Goal: Task Accomplishment & Management: Complete application form

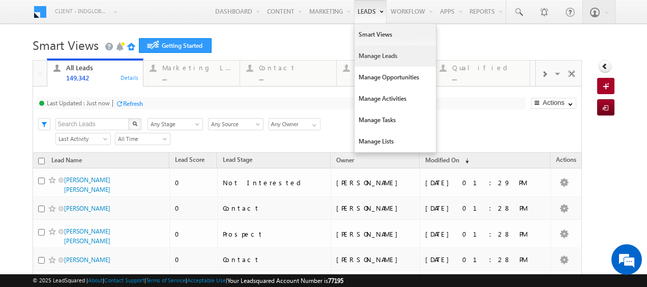
click at [384, 54] on link "Manage Leads" at bounding box center [394, 55] width 81 height 21
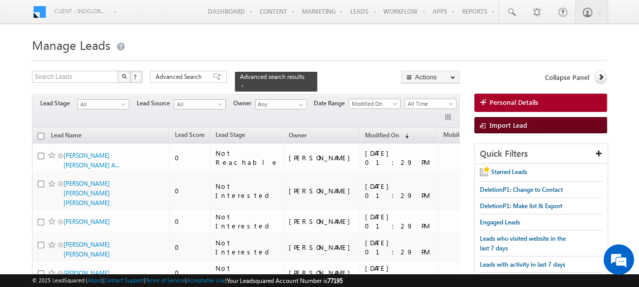
click at [486, 125] on span at bounding box center [485, 126] width 10 height 10
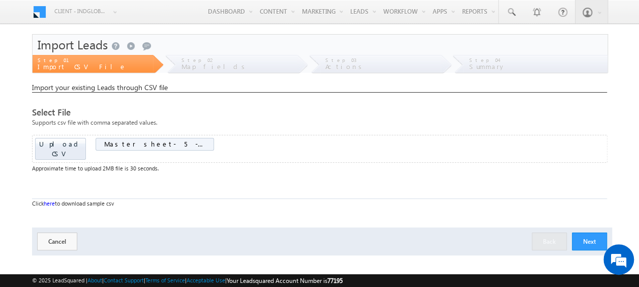
scroll to position [27, 0]
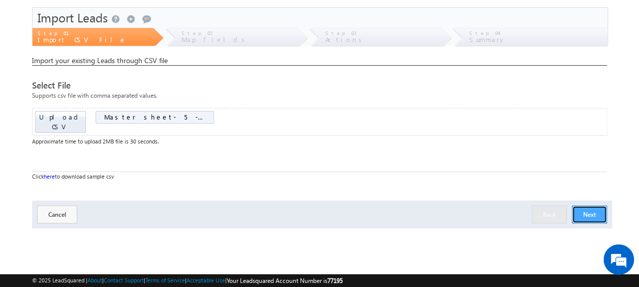
click at [588, 205] on button "Next" at bounding box center [589, 214] width 35 height 18
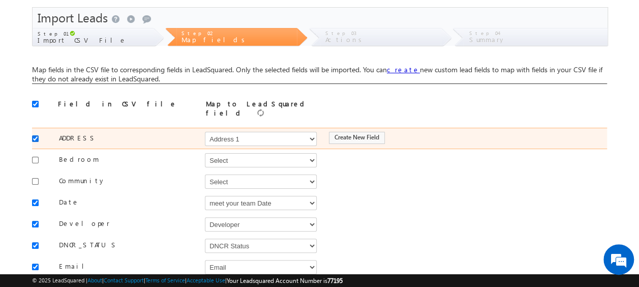
click at [38, 135] on input "checkbox" at bounding box center [35, 138] width 7 height 7
checkbox input "false"
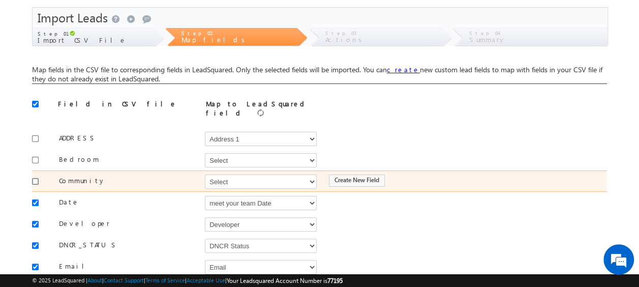
click at [34, 178] on input "checkbox" at bounding box center [35, 181] width 7 height 7
checkbox input "true"
click at [219, 175] on select "Select Select Address 1 Address 2 Budget Building Name Buyer Persona Campaign N…" at bounding box center [261, 181] width 112 height 14
select select "mx_Master_Project"
click at [205, 174] on select "Select Select Address 1 Address 2 Budget Building Name Buyer Persona Campaign N…" at bounding box center [261, 181] width 112 height 14
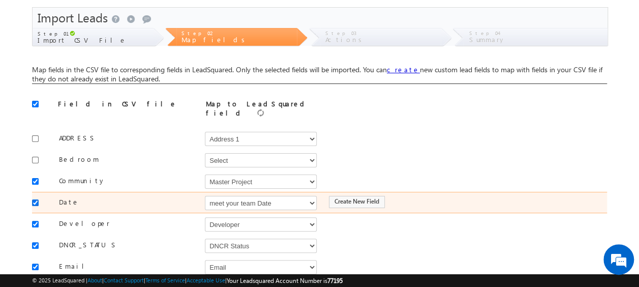
click at [37, 199] on input "checkbox" at bounding box center [35, 202] width 7 height 7
checkbox input "false"
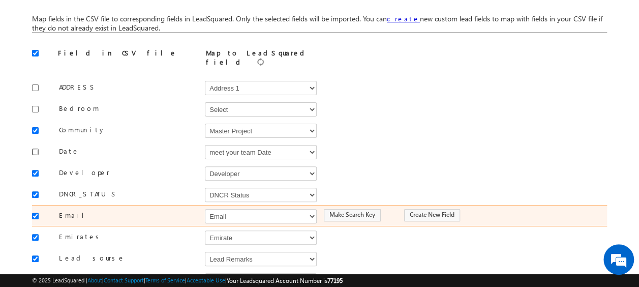
scroll to position [129, 0]
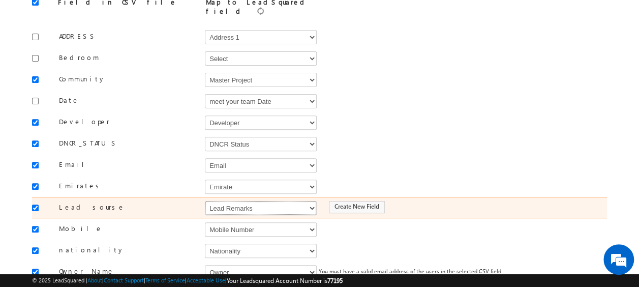
click at [232, 201] on select "Select Select Address 1 Address 2 Budget Building Name Buyer Persona Campaign N…" at bounding box center [261, 208] width 112 height 14
select select "Source"
click at [205, 201] on select "Select Select Address 1 Address 2 Budget Building Name Buyer Persona Campaign N…" at bounding box center [261, 208] width 112 height 14
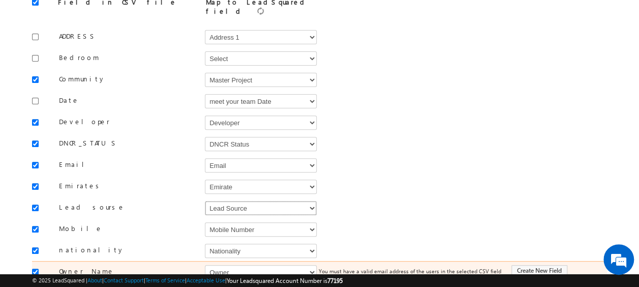
scroll to position [180, 0]
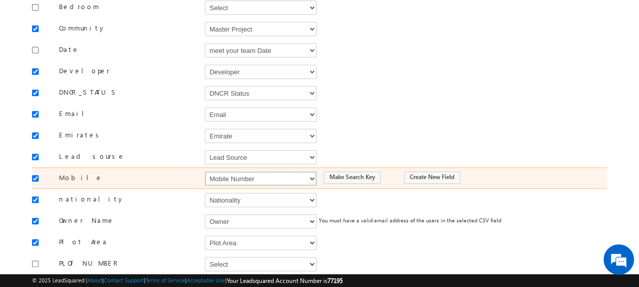
click at [236, 175] on select "Select Select Address 1 Address 2 Budget Building Name Buyer Persona Campaign N…" at bounding box center [261, 178] width 112 height 14
select select "Phone"
click at [205, 171] on select "Select Select Address 1 Address 2 Budget Building Name Buyer Persona Campaign N…" at bounding box center [261, 178] width 112 height 14
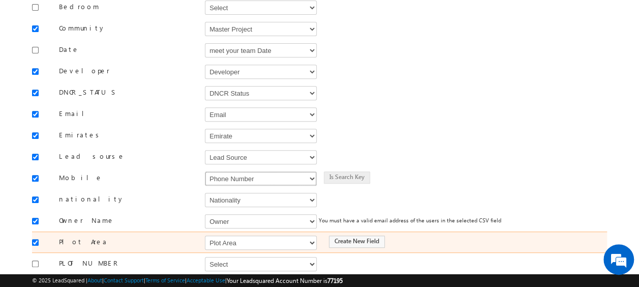
scroll to position [230, 0]
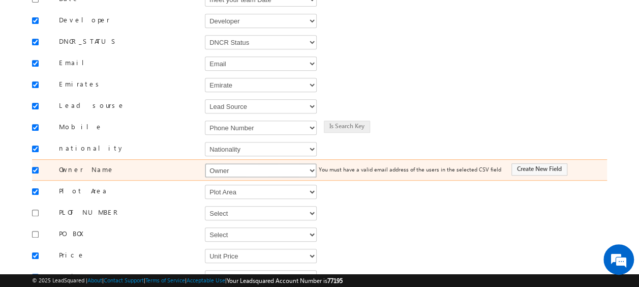
click at [230, 163] on select "Select Select Address 1 Address 2 Budget Building Name Buyer Persona Campaign N…" at bounding box center [261, 170] width 112 height 14
select select "FirstName"
click at [205, 163] on select "Select Select Address 1 Address 2 Budget Building Name Buyer Persona Campaign N…" at bounding box center [261, 170] width 112 height 14
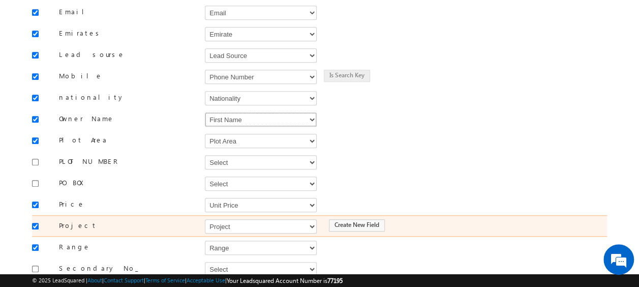
scroll to position [332, 0]
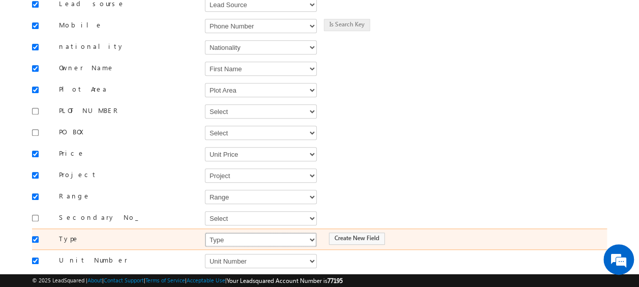
click at [225, 232] on select "Select Select Address 1 Address 2 Budget Building Name Buyer Persona Campaign N…" at bounding box center [261, 239] width 112 height 14
select select "mx_Unit_Type"
click at [205, 232] on select "Select Select Address 1 Address 2 Budget Building Name Buyer Persona Campaign N…" at bounding box center [261, 239] width 112 height 14
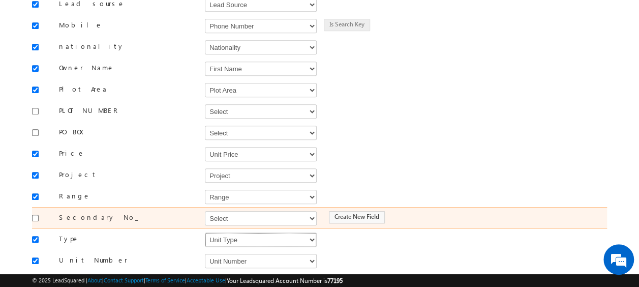
scroll to position [383, 0]
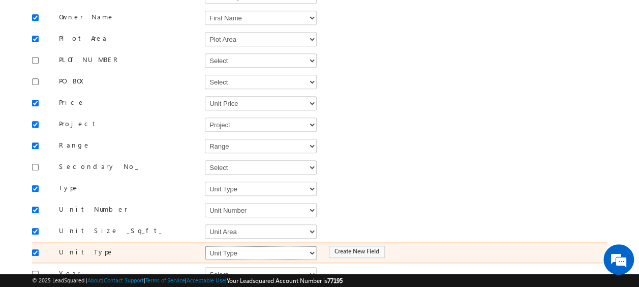
click at [236, 246] on select "Select Select Address 1 Address 2 Budget Building Name Buyer Persona Campaign N…" at bounding box center [261, 253] width 112 height 14
select select "mx_Unit_No"
click at [205, 246] on select "Select Select Address 1 Address 2 Budget Building Name Buyer Persona Campaign N…" at bounding box center [261, 253] width 112 height 14
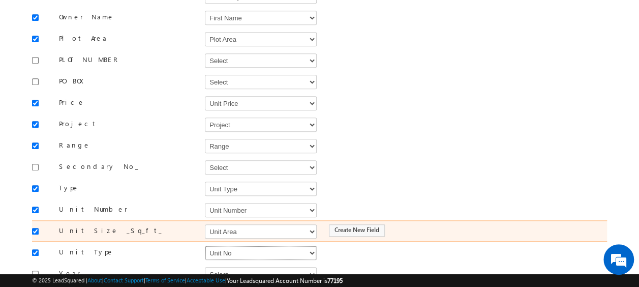
scroll to position [446, 0]
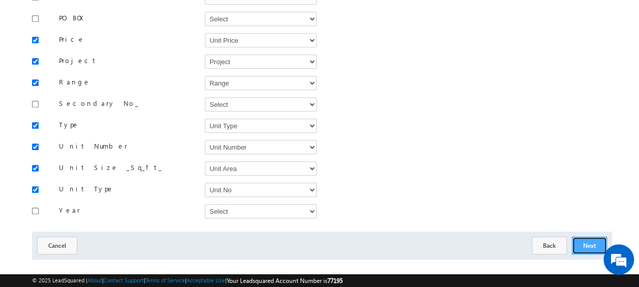
click at [583, 236] on button "Next" at bounding box center [589, 245] width 35 height 18
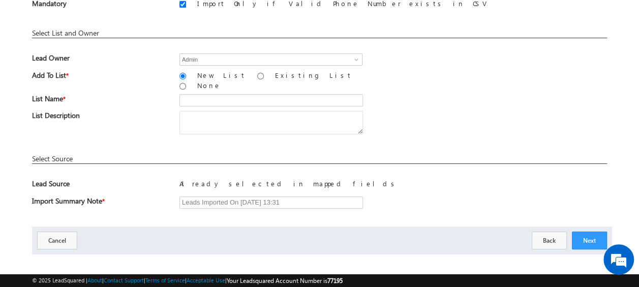
scroll to position [48, 0]
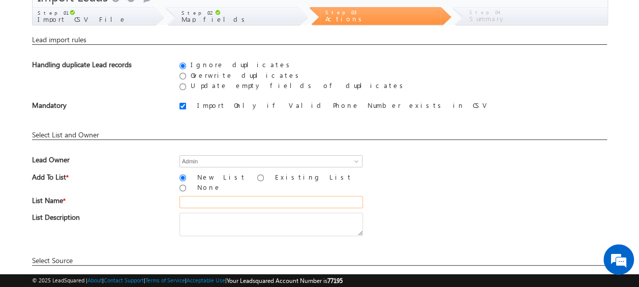
click at [204, 196] on input "text" at bounding box center [272, 202] width 184 height 12
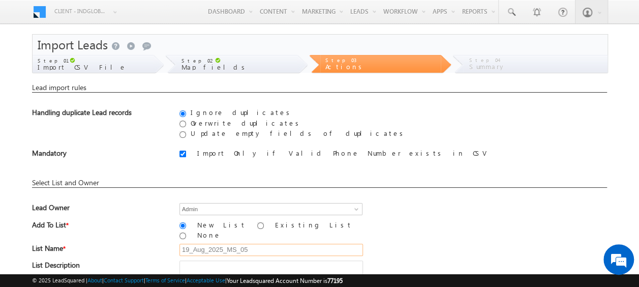
scroll to position [150, 0]
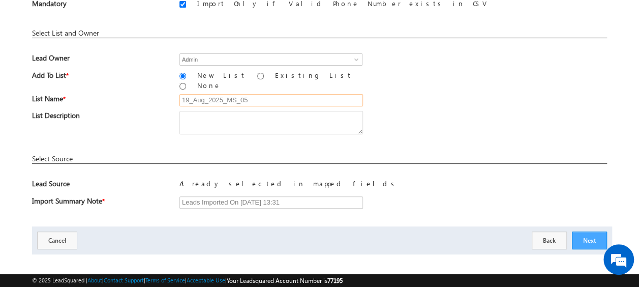
type input "19_Aug_2025_MS_05"
click at [587, 232] on button "Next" at bounding box center [589, 240] width 35 height 18
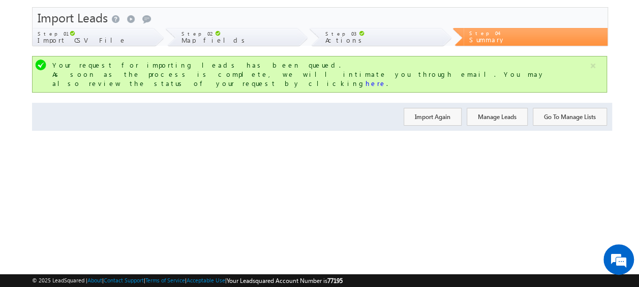
scroll to position [0, 0]
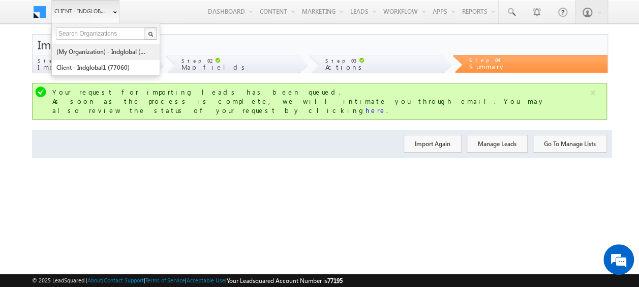
click at [110, 53] on link "(My Organization) - indglobal (48060)" at bounding box center [102, 52] width 93 height 16
